Goal: Information Seeking & Learning: Learn about a topic

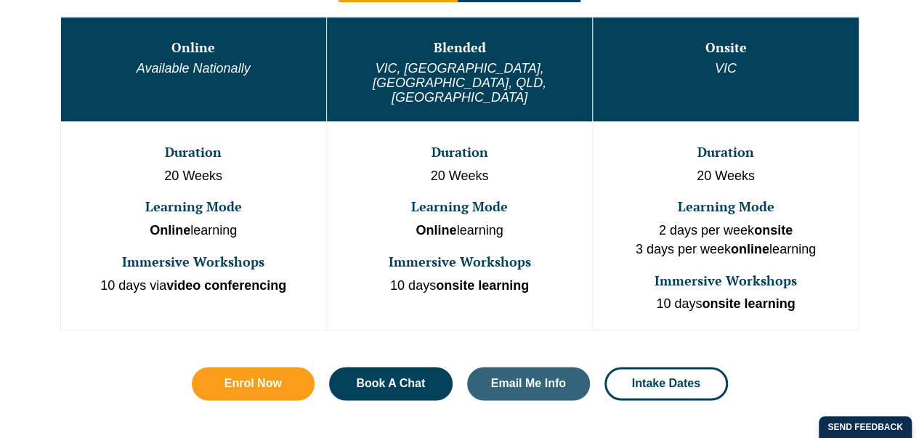
scroll to position [894, 0]
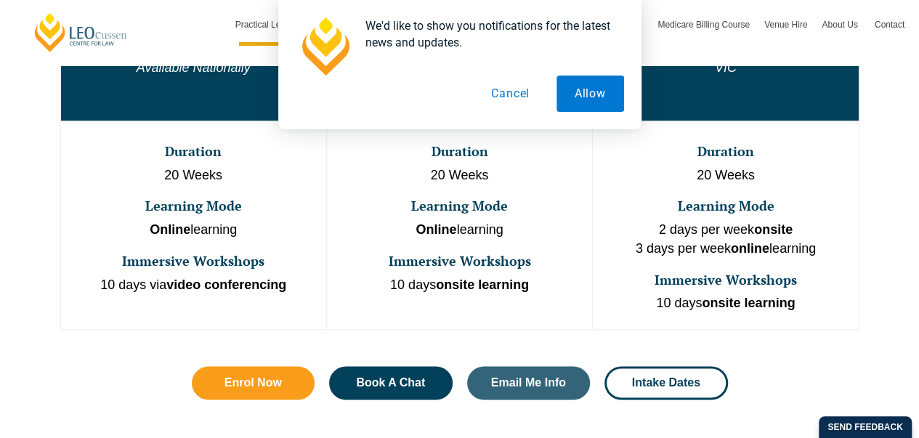
click at [516, 99] on button "Cancel" at bounding box center [510, 94] width 75 height 36
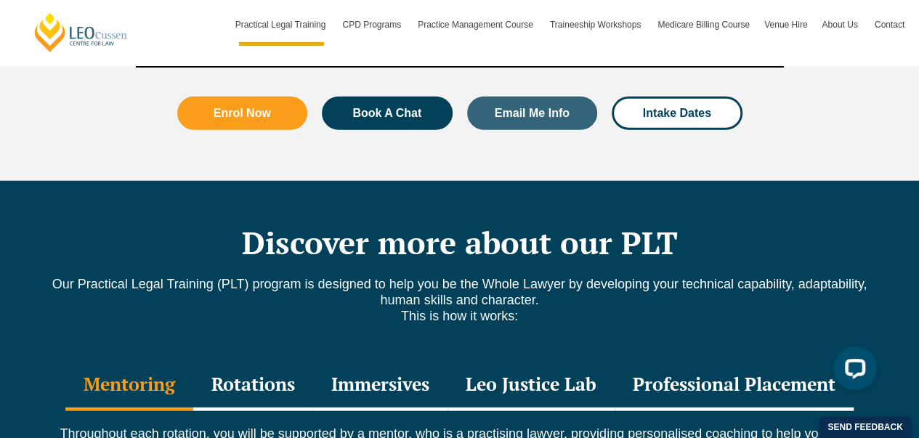
scroll to position [2013, 0]
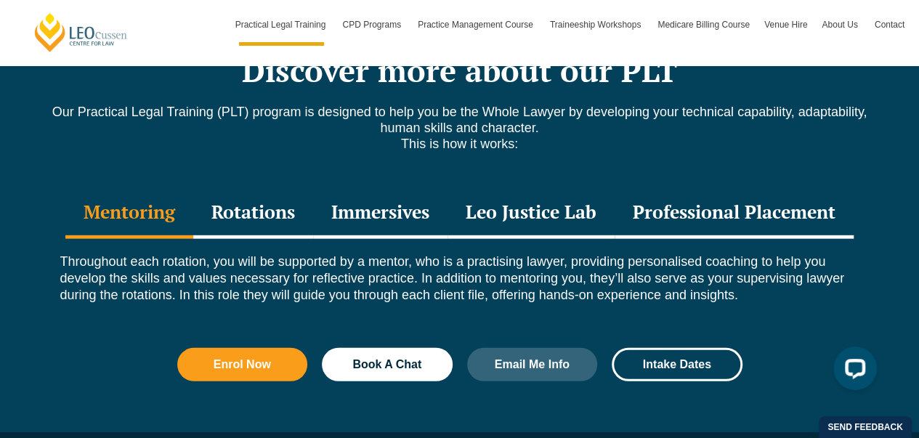
click at [279, 188] on div "Rotations" at bounding box center [253, 213] width 120 height 51
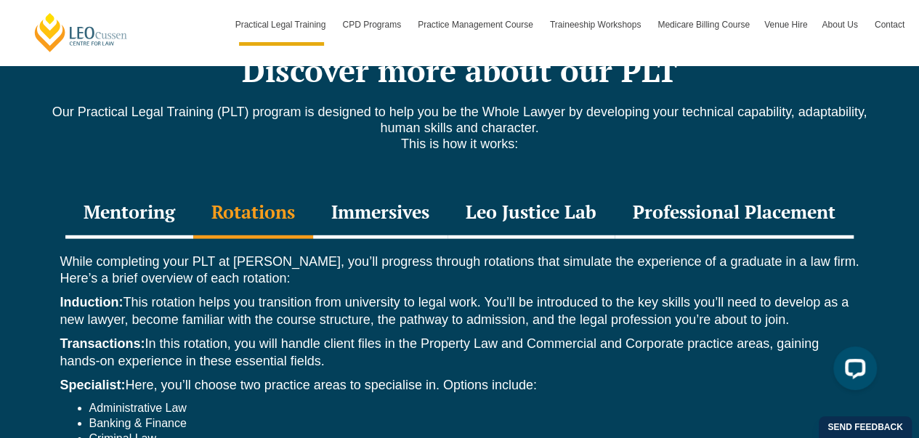
click at [392, 195] on div "Immersives" at bounding box center [380, 213] width 134 height 51
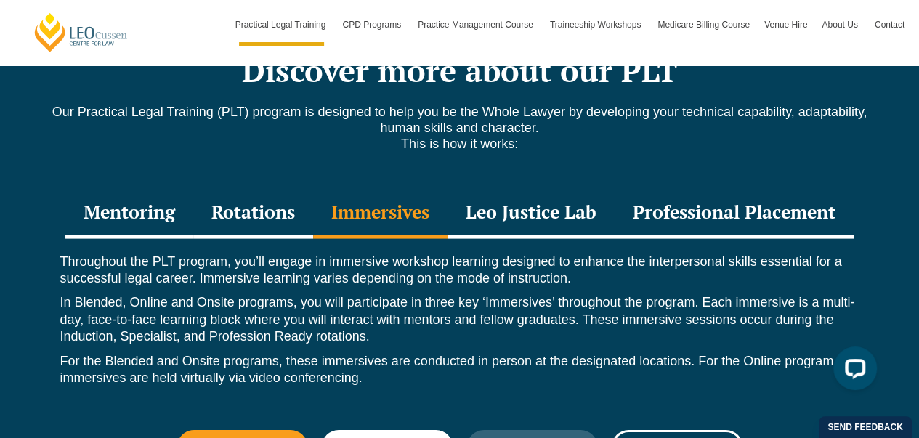
click at [561, 188] on div "Leo Justice Lab" at bounding box center [530, 213] width 167 height 51
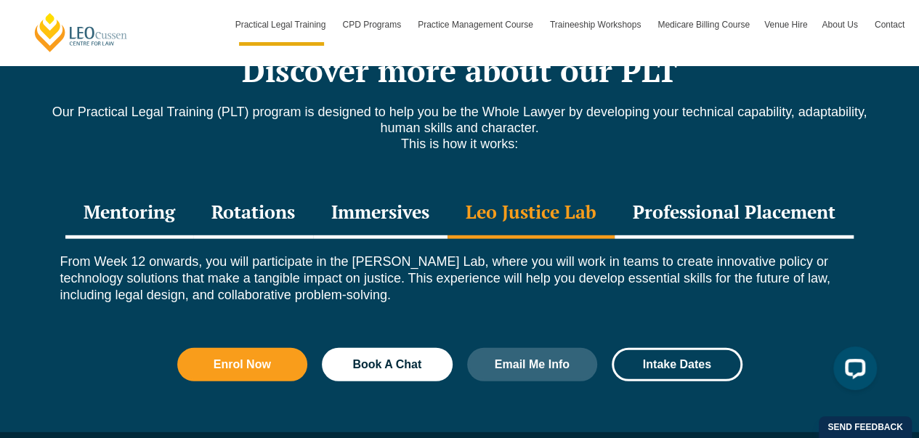
click at [699, 194] on div "Professional Placement" at bounding box center [734, 213] width 239 height 51
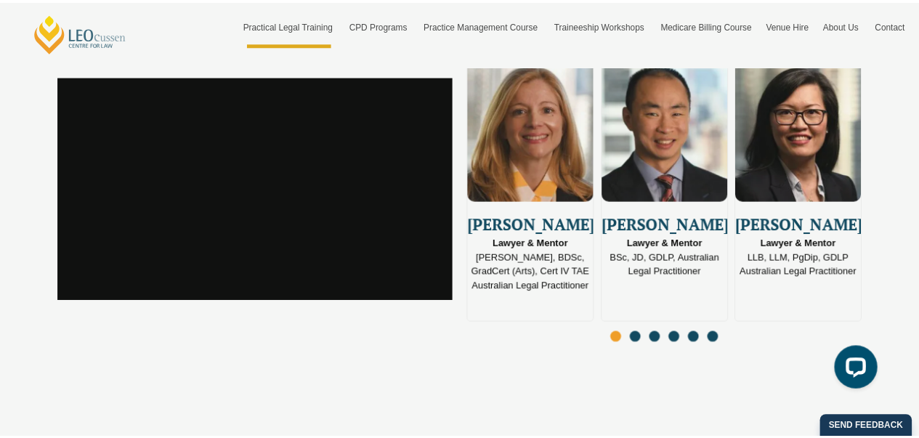
scroll to position [3856, 0]
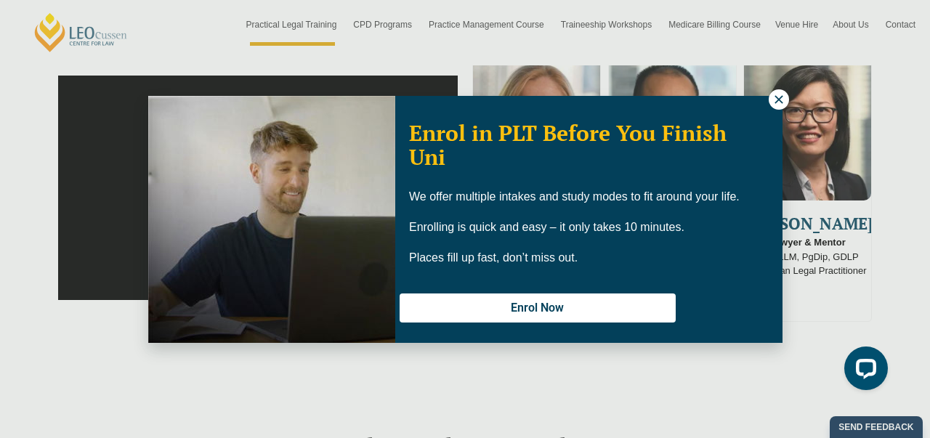
click at [779, 102] on icon at bounding box center [778, 99] width 13 height 13
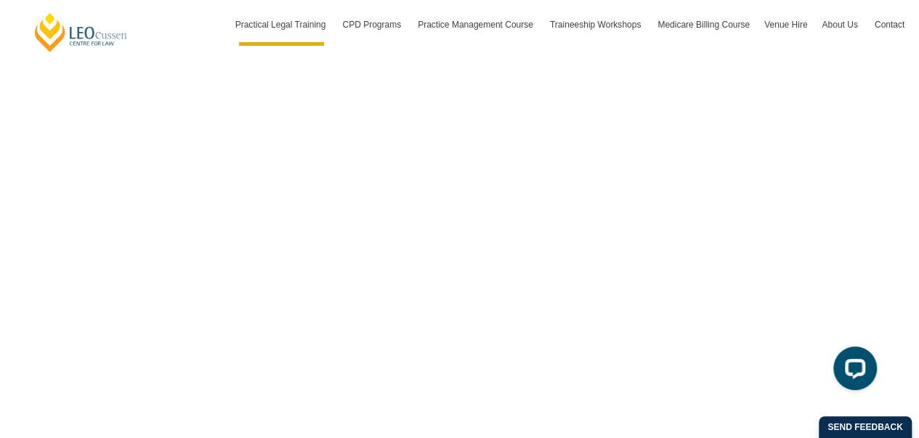
scroll to position [4452, 0]
